Goal: Task Accomplishment & Management: Complete application form

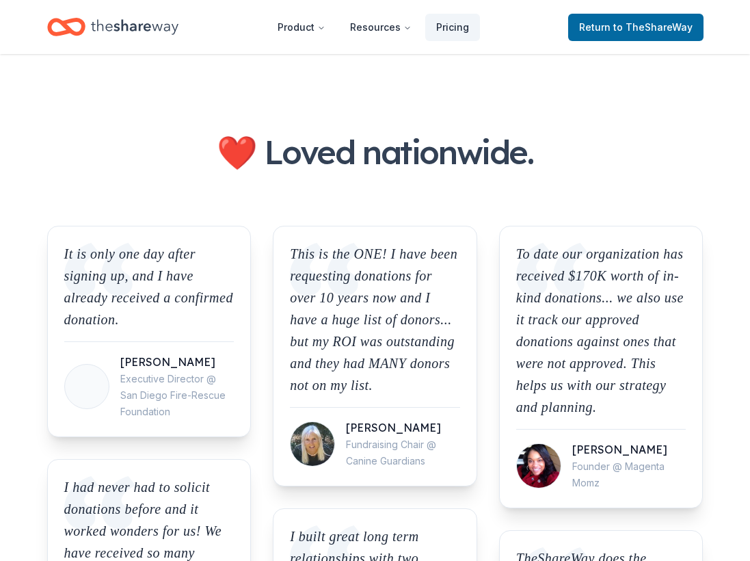
scroll to position [1498, 0]
click at [89, 34] on div "Home" at bounding box center [112, 27] width 131 height 32
